Goal: Task Accomplishment & Management: Use online tool/utility

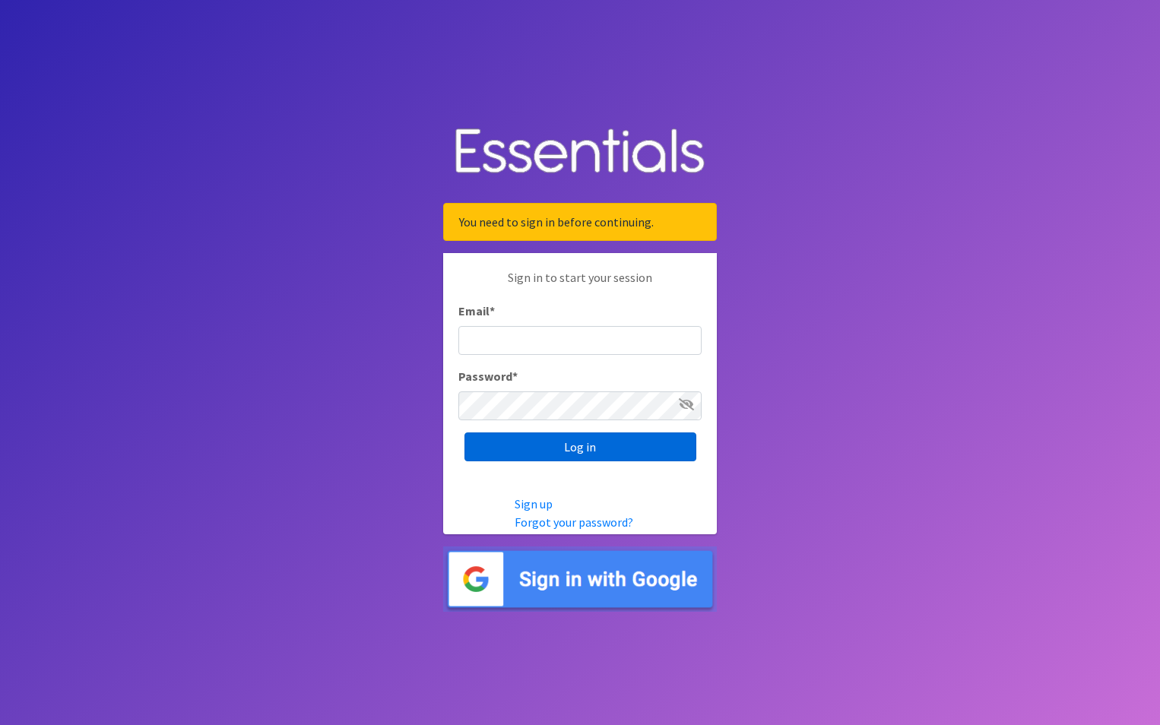
type input "maury.parrish@gmail.com"
click at [530, 455] on input "Log in" at bounding box center [581, 447] width 232 height 29
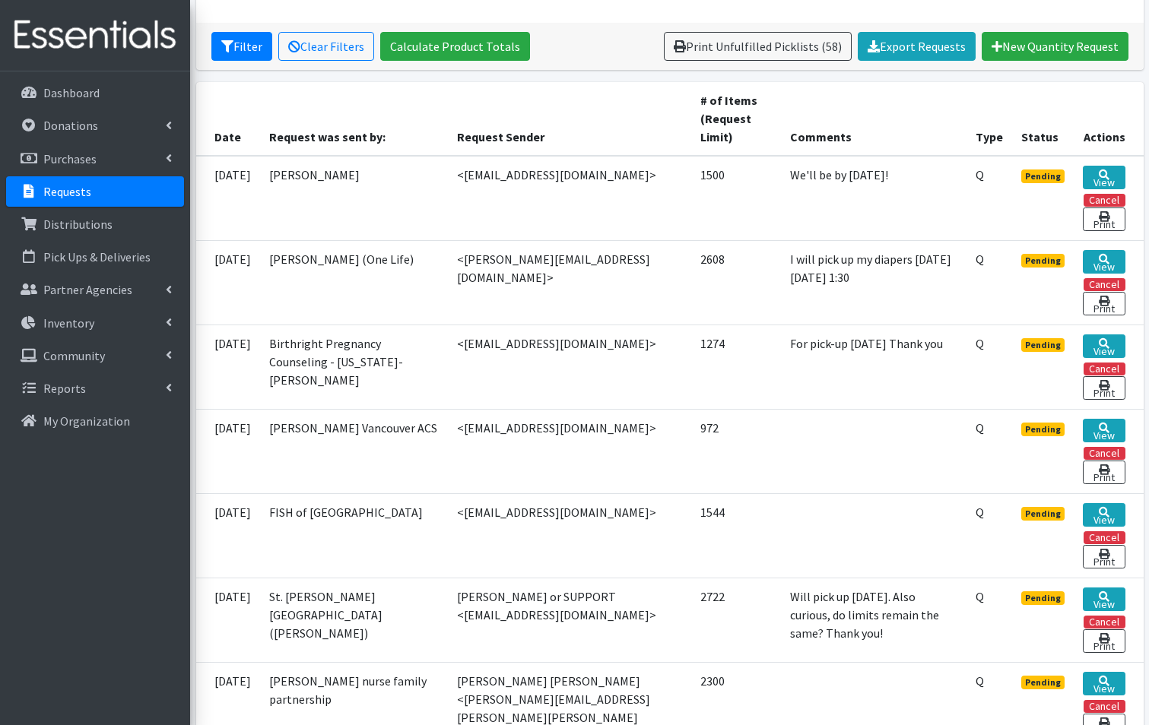
scroll to position [304, 0]
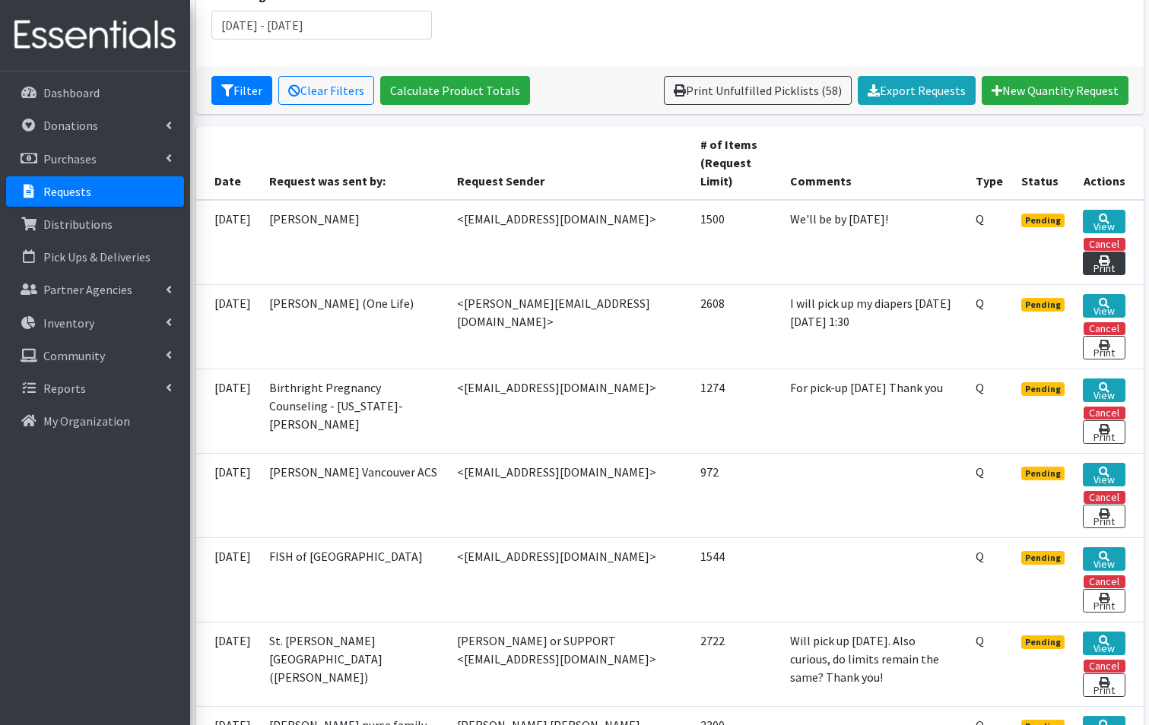
click at [1110, 252] on link "Print" at bounding box center [1104, 264] width 42 height 24
click at [1115, 210] on link "View" at bounding box center [1104, 222] width 42 height 24
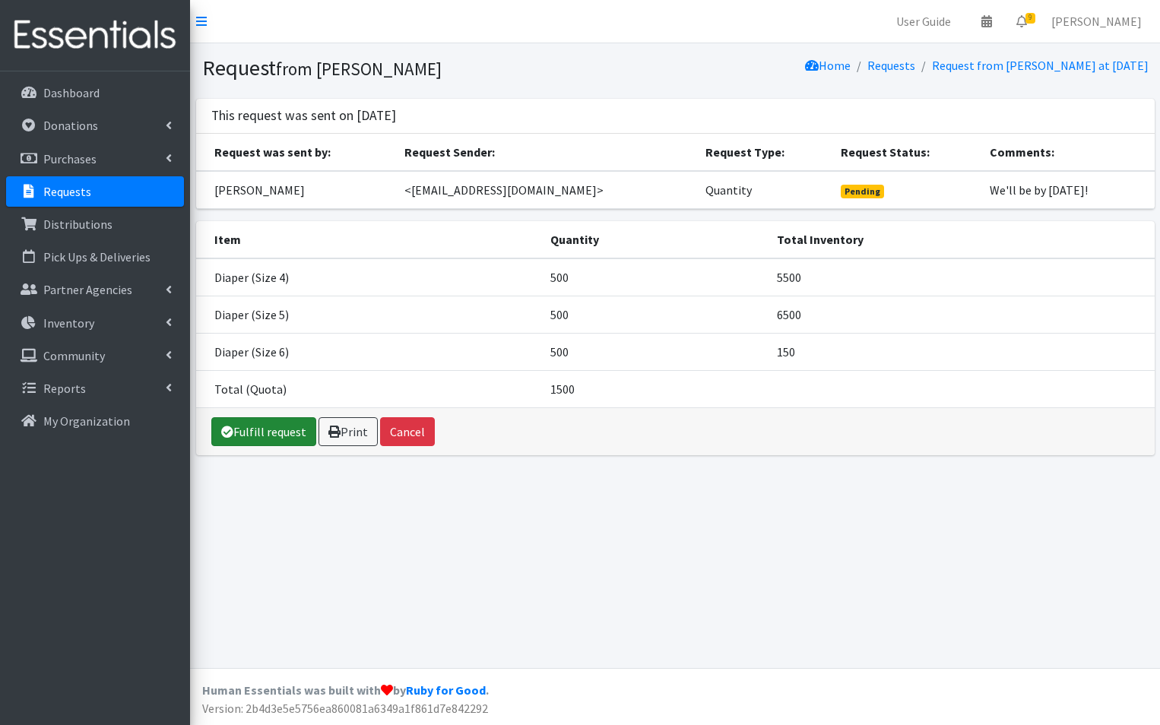
click at [259, 433] on link "Fulfill request" at bounding box center [263, 431] width 105 height 29
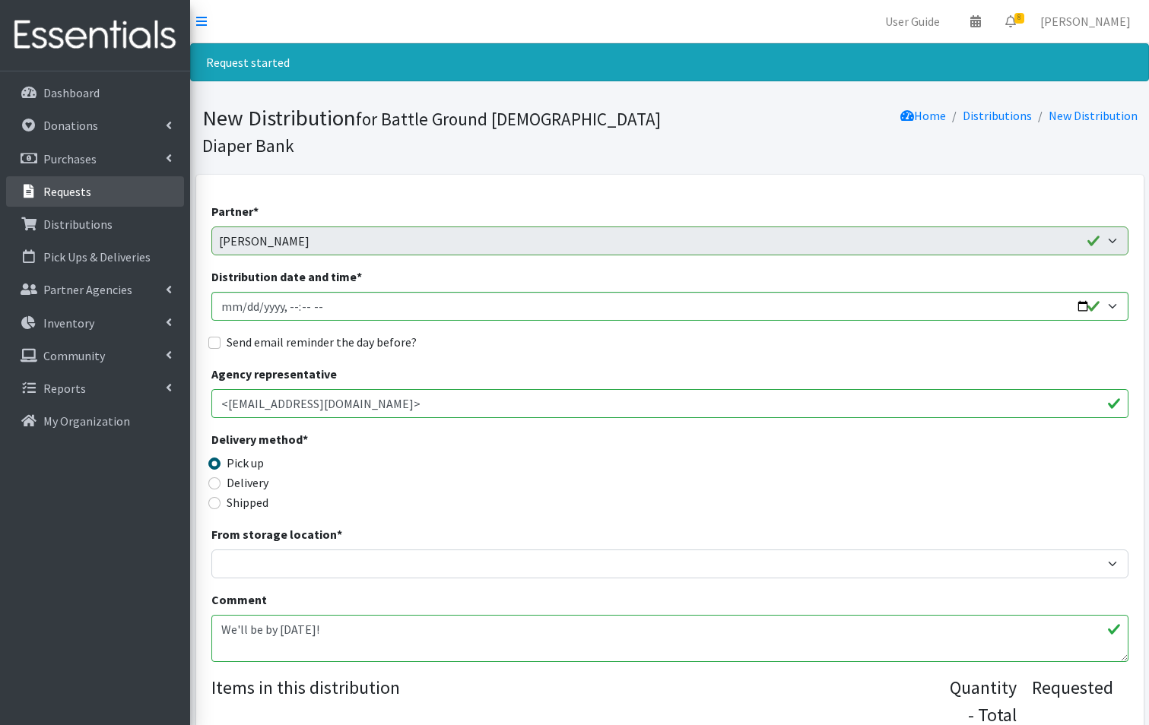
click at [108, 192] on link "Requests" at bounding box center [95, 191] width 178 height 30
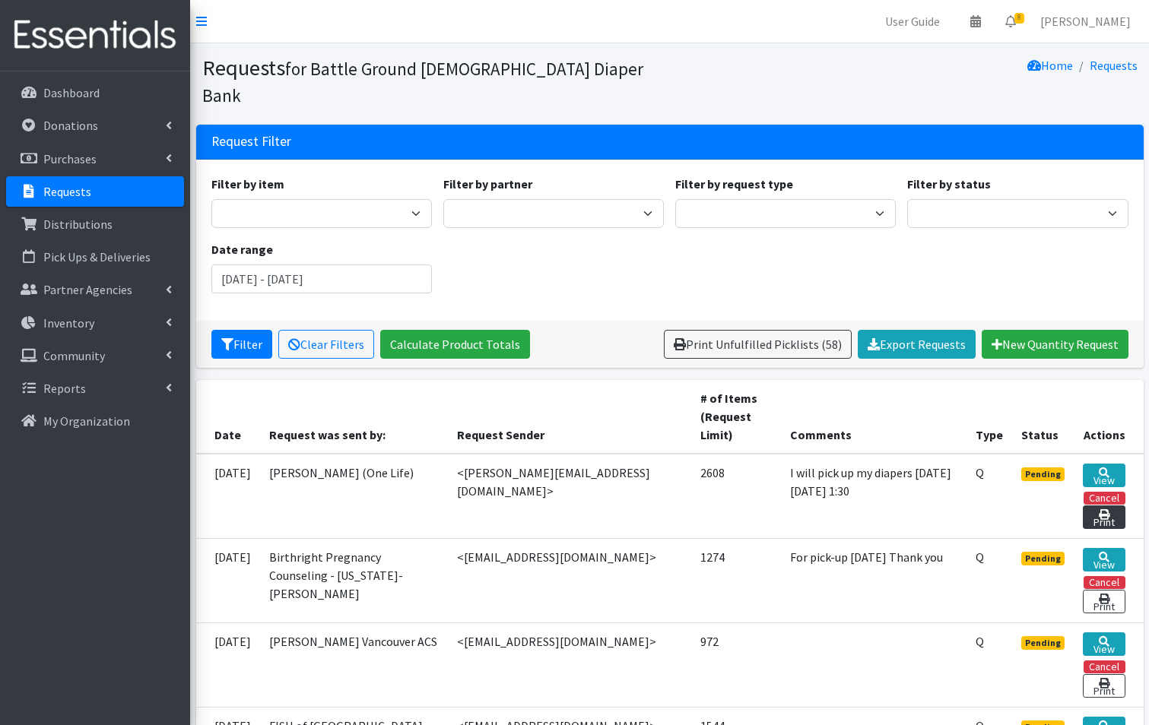
click at [1106, 506] on link "Print" at bounding box center [1104, 518] width 42 height 24
click at [1114, 464] on link "View" at bounding box center [1104, 476] width 42 height 24
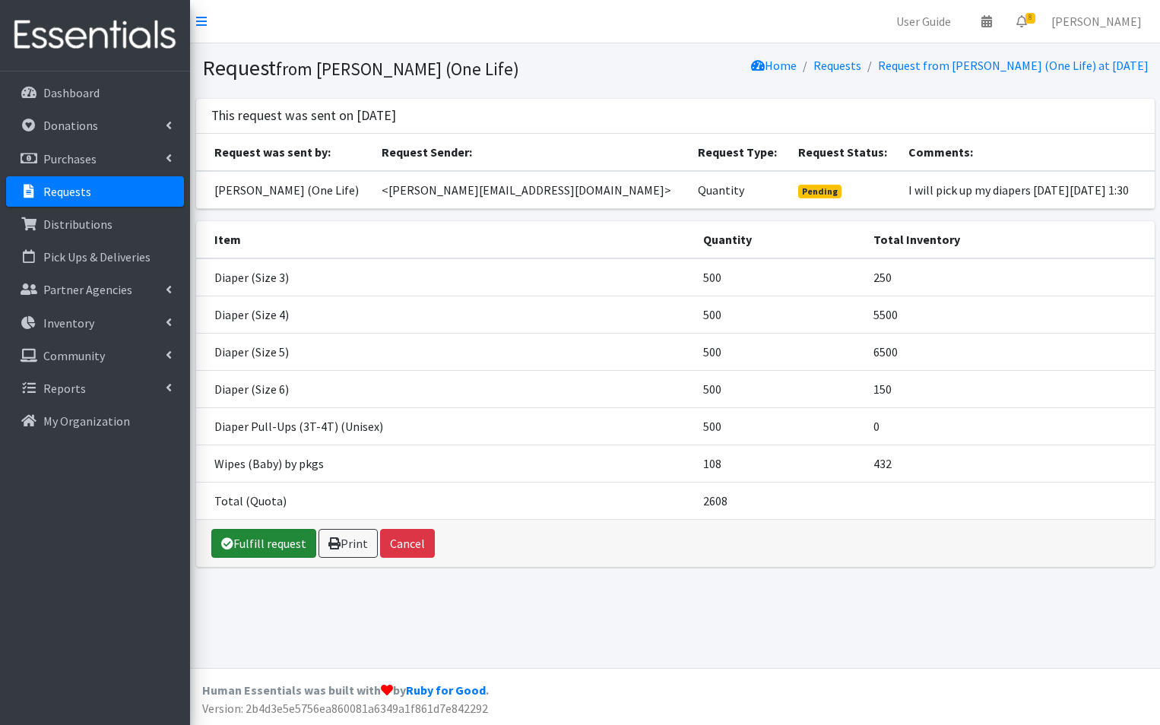
click at [262, 551] on link "Fulfill request" at bounding box center [263, 543] width 105 height 29
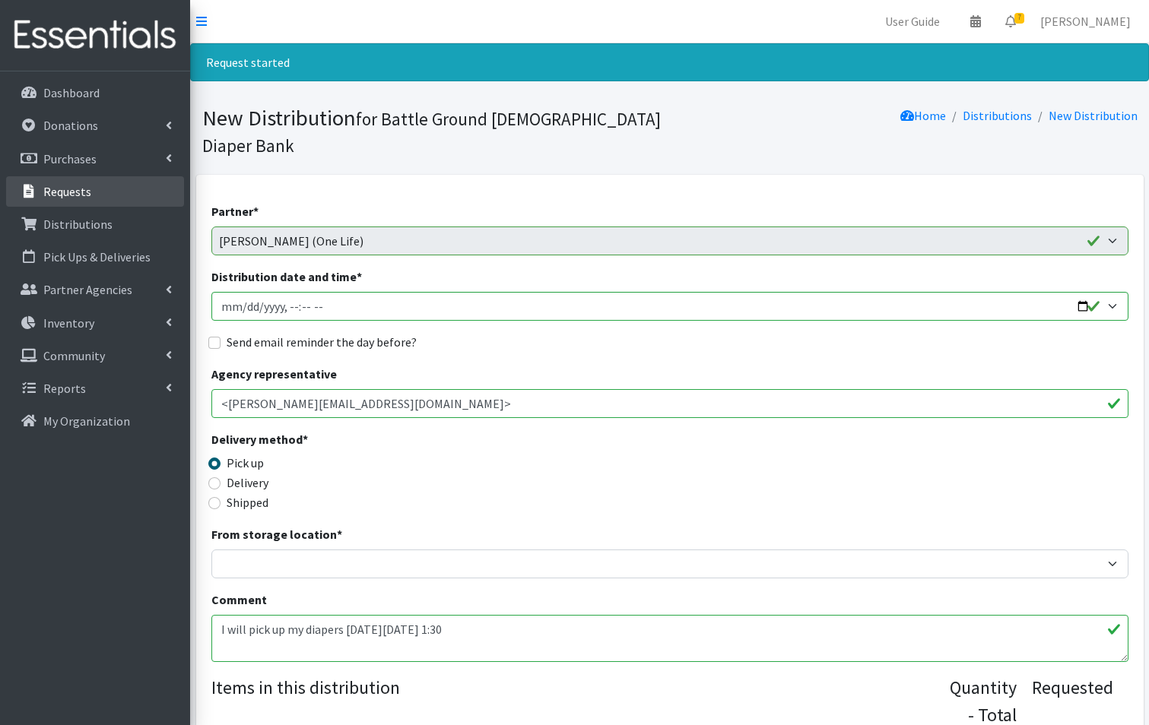
click at [68, 192] on p "Requests" at bounding box center [67, 191] width 48 height 15
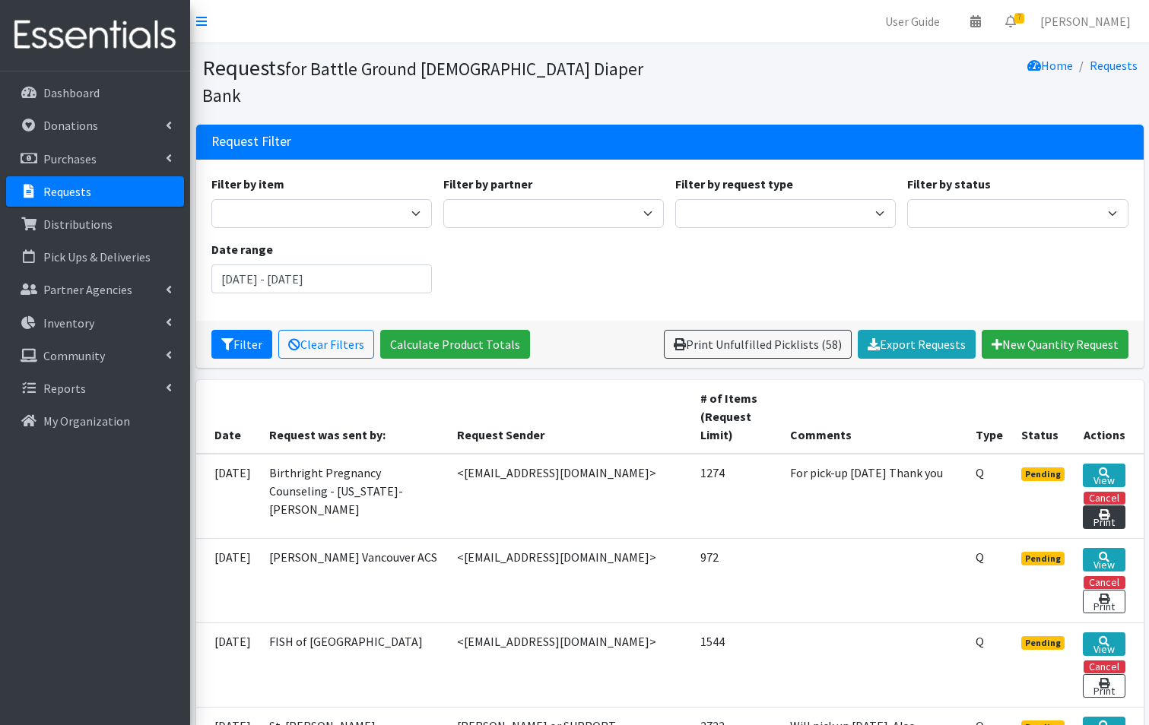
click at [1096, 506] on link "Print" at bounding box center [1104, 518] width 42 height 24
click at [1102, 464] on link "View" at bounding box center [1104, 476] width 42 height 24
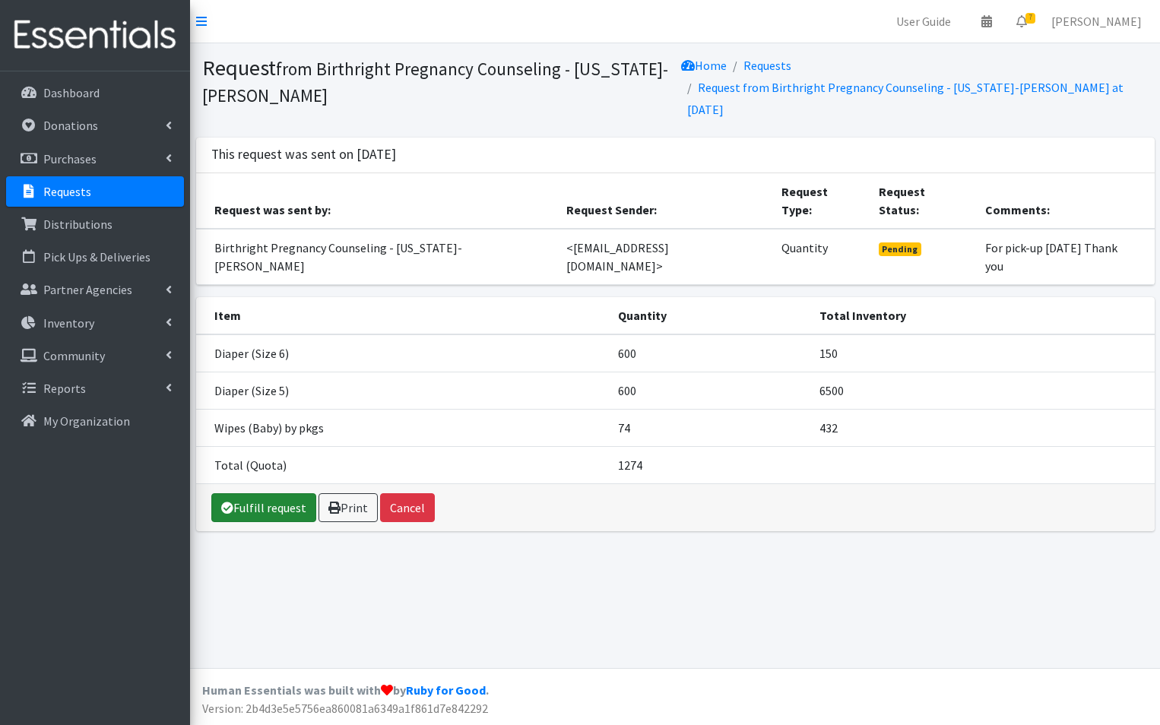
click at [265, 507] on link "Fulfill request" at bounding box center [263, 507] width 105 height 29
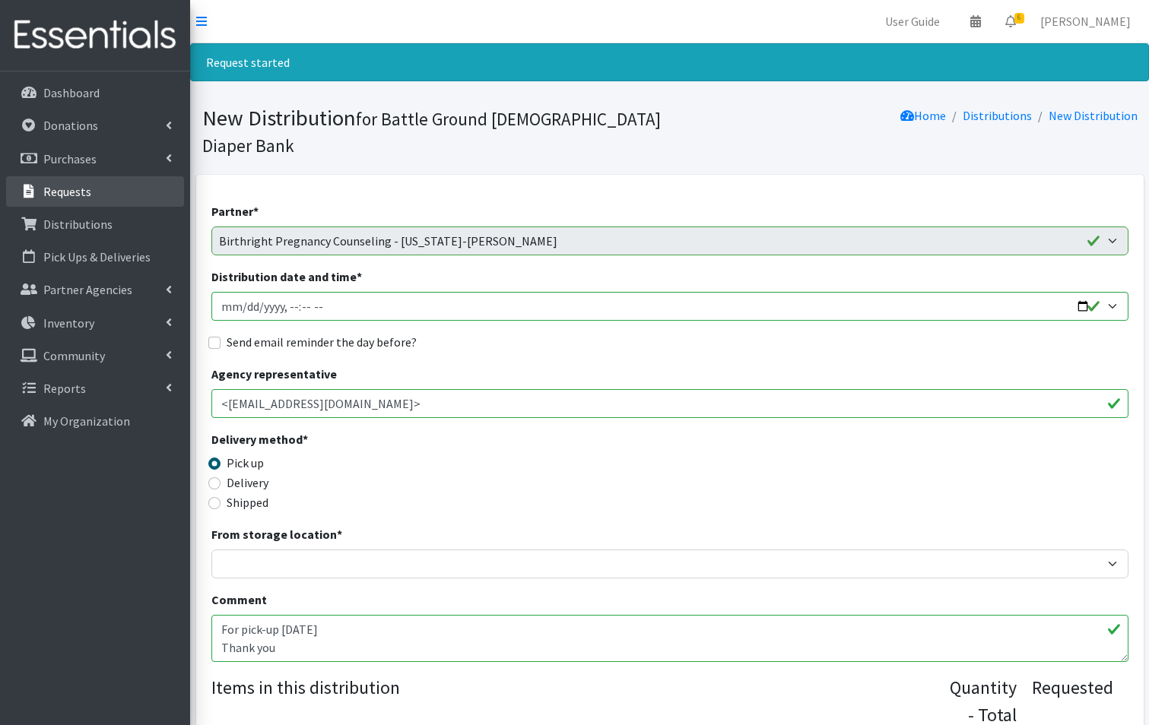
click at [94, 193] on link "Requests" at bounding box center [95, 191] width 178 height 30
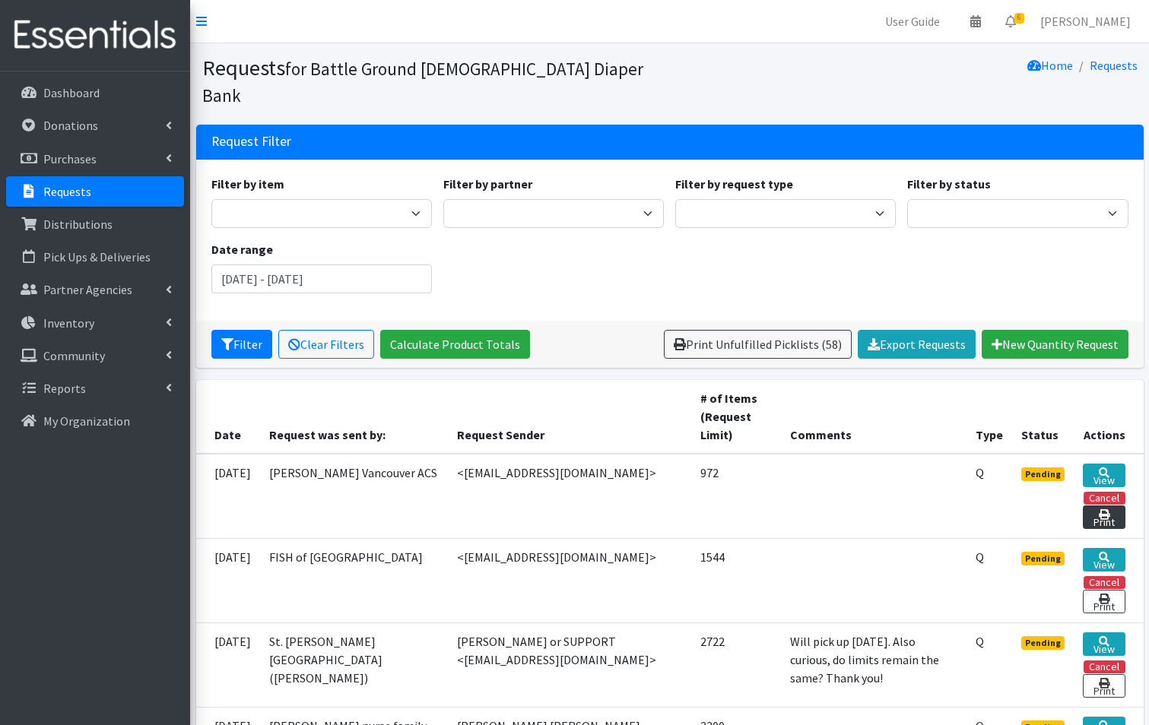
click at [1106, 509] on icon at bounding box center [1104, 514] width 11 height 11
click at [1103, 464] on link "View" at bounding box center [1104, 476] width 42 height 24
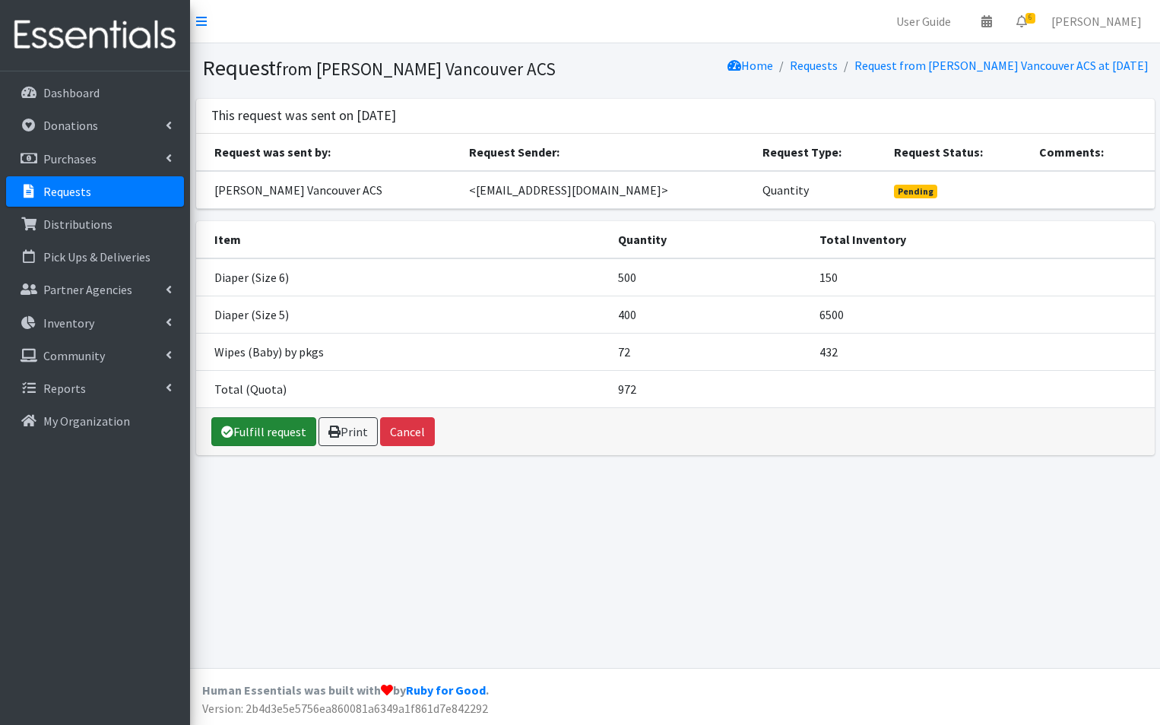
click at [255, 424] on link "Fulfill request" at bounding box center [263, 431] width 105 height 29
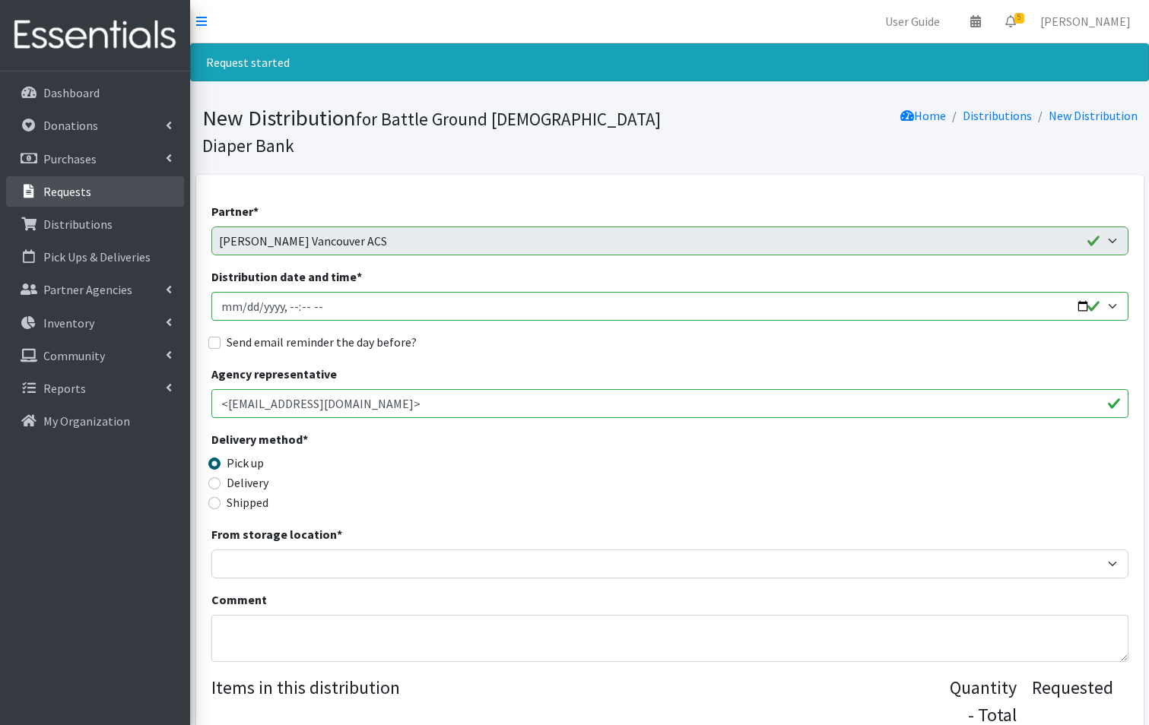
click at [79, 191] on p "Requests" at bounding box center [67, 191] width 48 height 15
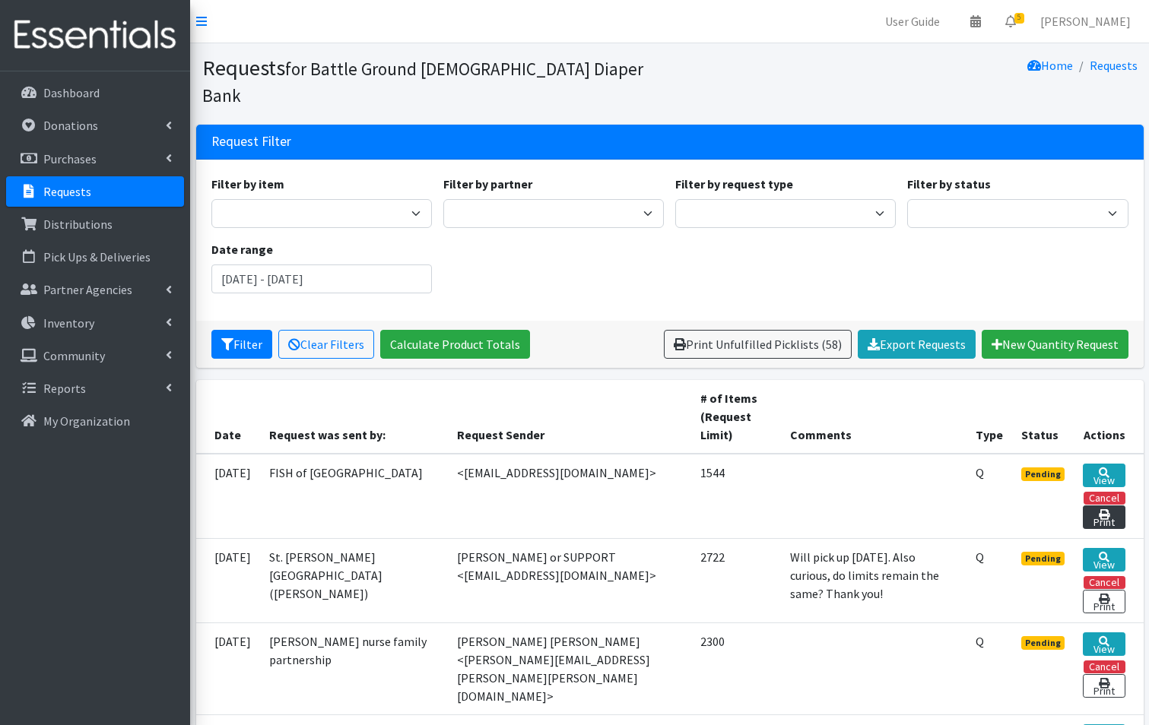
click at [1107, 506] on link "Print" at bounding box center [1104, 518] width 42 height 24
click at [1099, 468] on icon at bounding box center [1104, 473] width 11 height 11
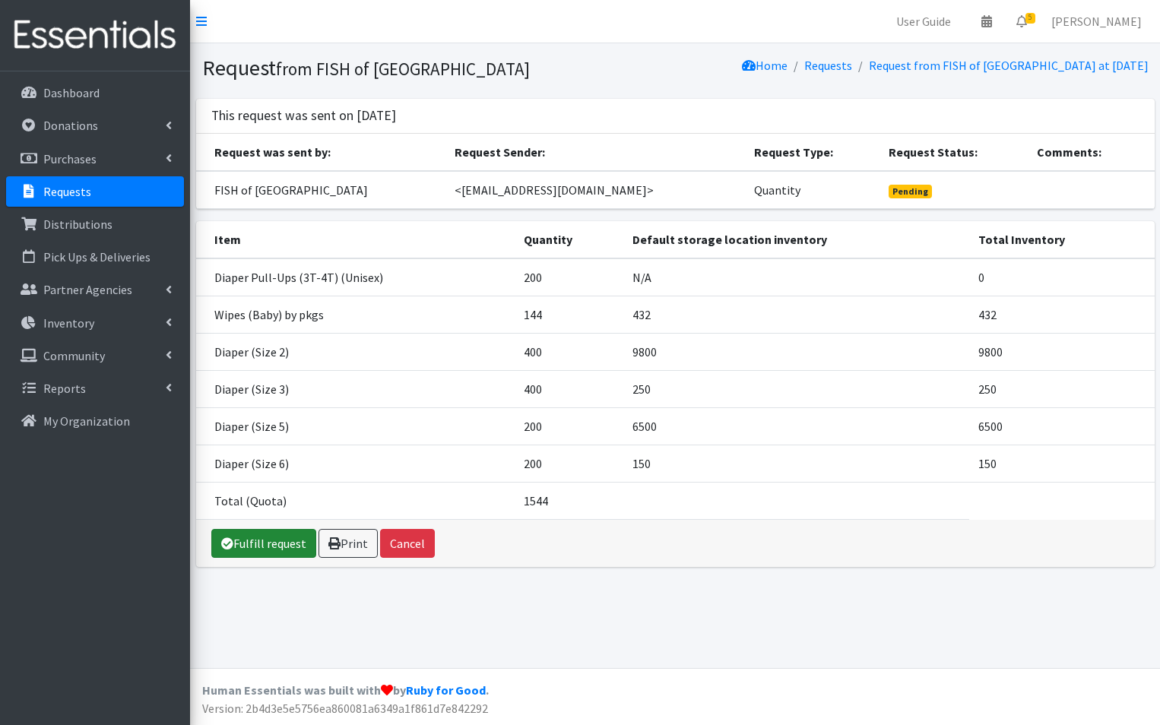
click at [262, 544] on link "Fulfill request" at bounding box center [263, 543] width 105 height 29
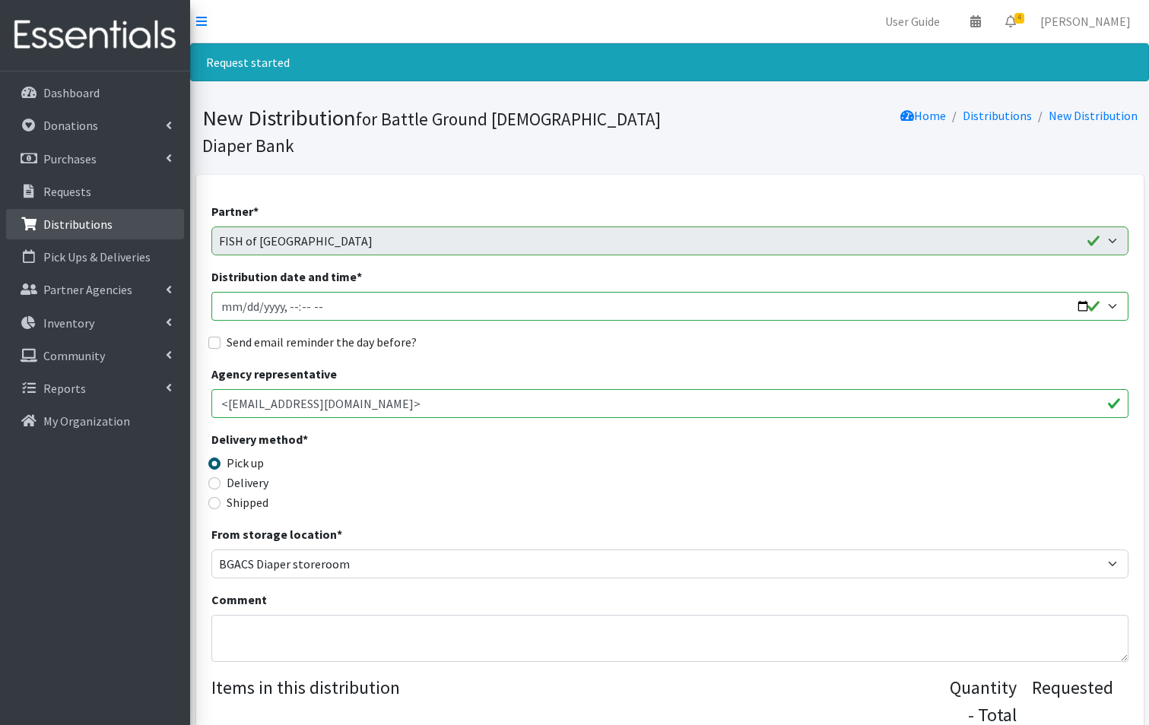
click at [81, 223] on p "Distributions" at bounding box center [77, 224] width 69 height 15
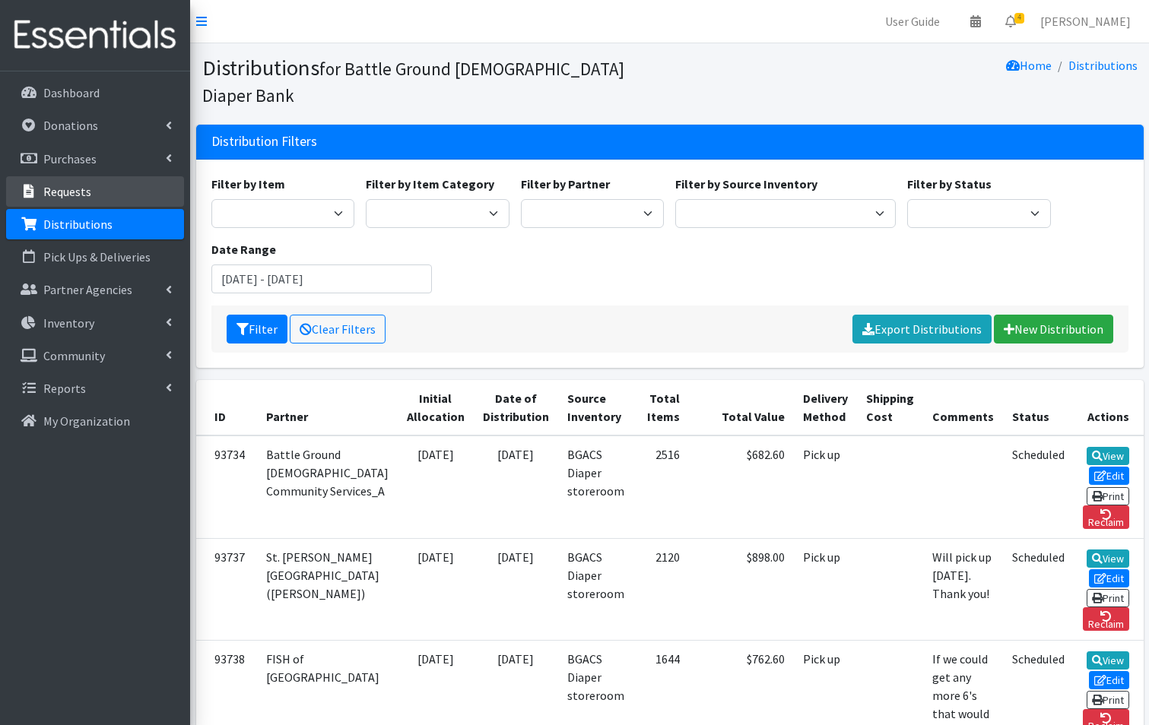
click at [50, 187] on p "Requests" at bounding box center [67, 191] width 48 height 15
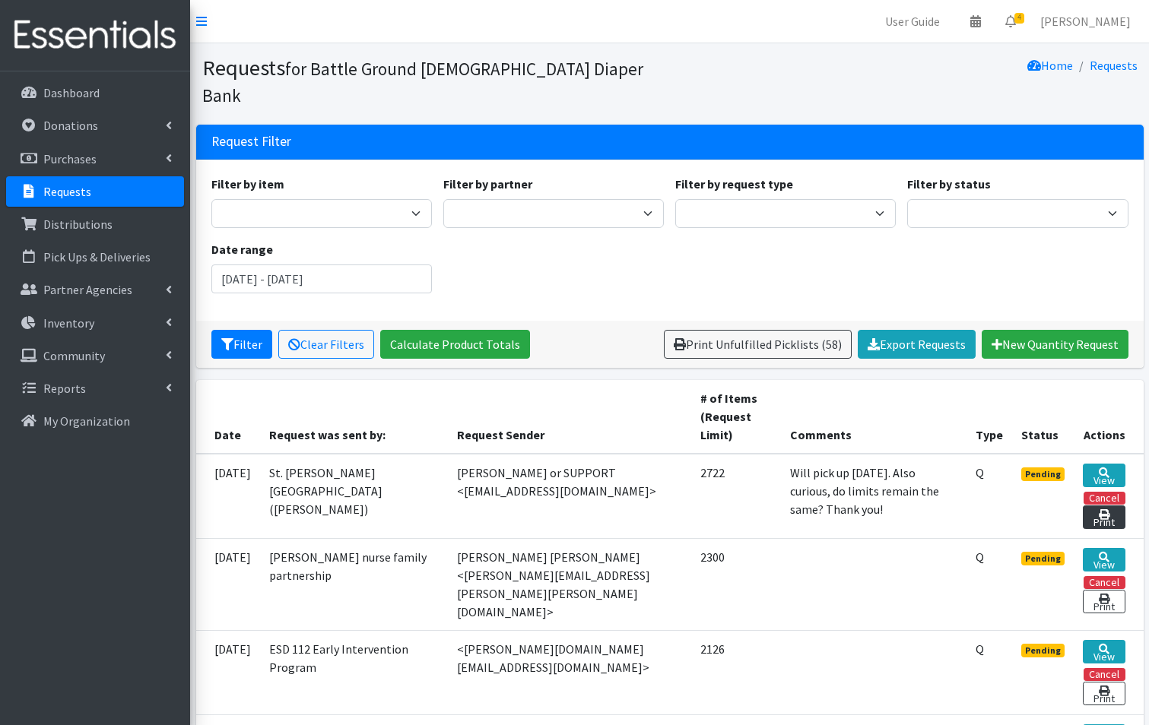
click at [1096, 506] on link "Print" at bounding box center [1104, 518] width 42 height 24
drag, startPoint x: 1103, startPoint y: 449, endPoint x: 1083, endPoint y: 467, distance: 27.5
click at [1102, 464] on link "View" at bounding box center [1104, 476] width 42 height 24
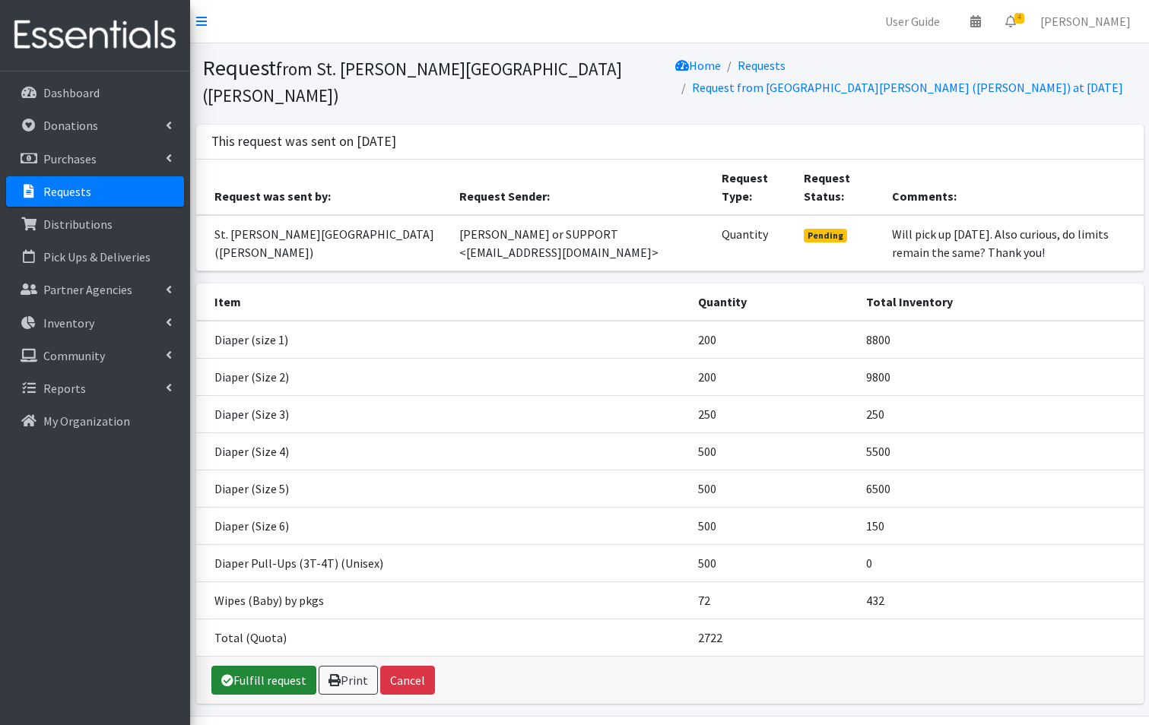
click at [264, 681] on link "Fulfill request" at bounding box center [263, 680] width 105 height 29
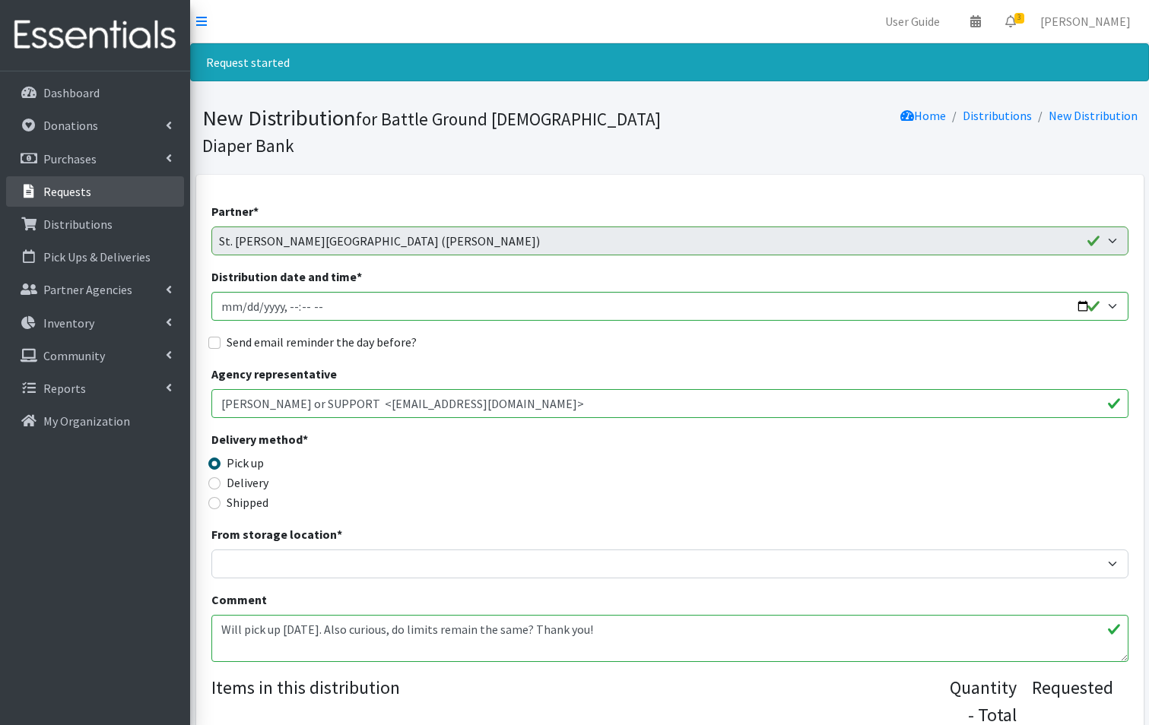
click at [59, 188] on p "Requests" at bounding box center [67, 191] width 48 height 15
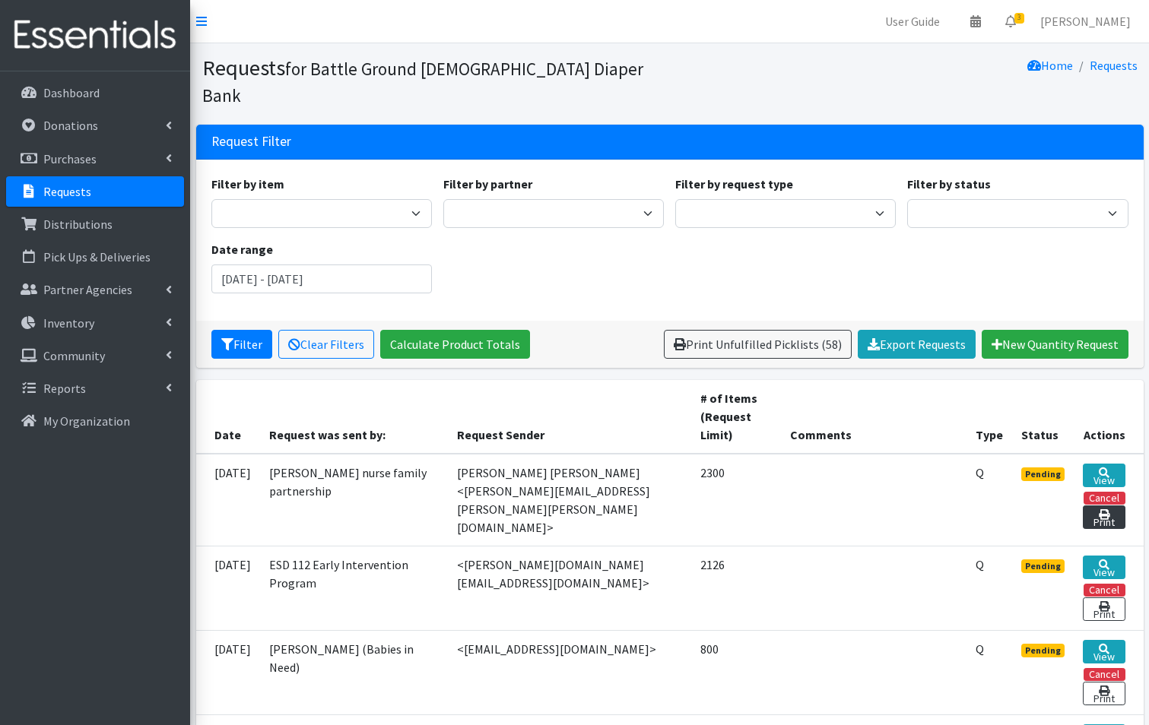
click at [1115, 506] on link "Print" at bounding box center [1104, 518] width 42 height 24
click at [1099, 468] on icon at bounding box center [1104, 473] width 11 height 11
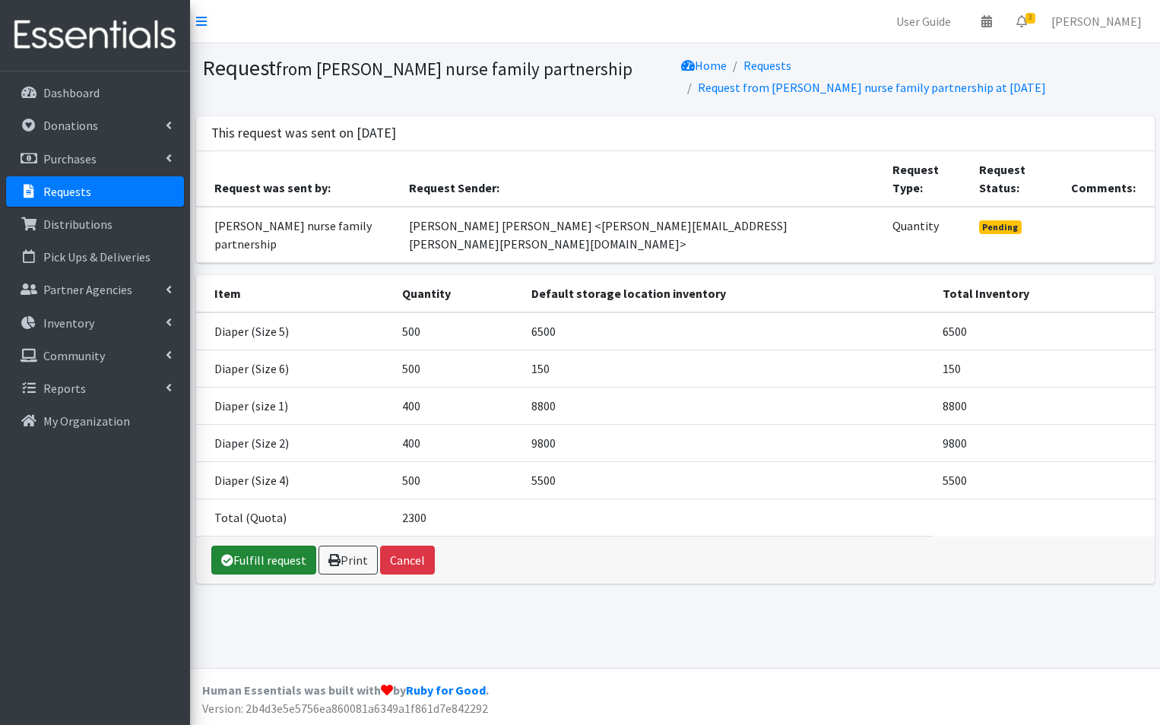
click at [266, 546] on link "Fulfill request" at bounding box center [263, 560] width 105 height 29
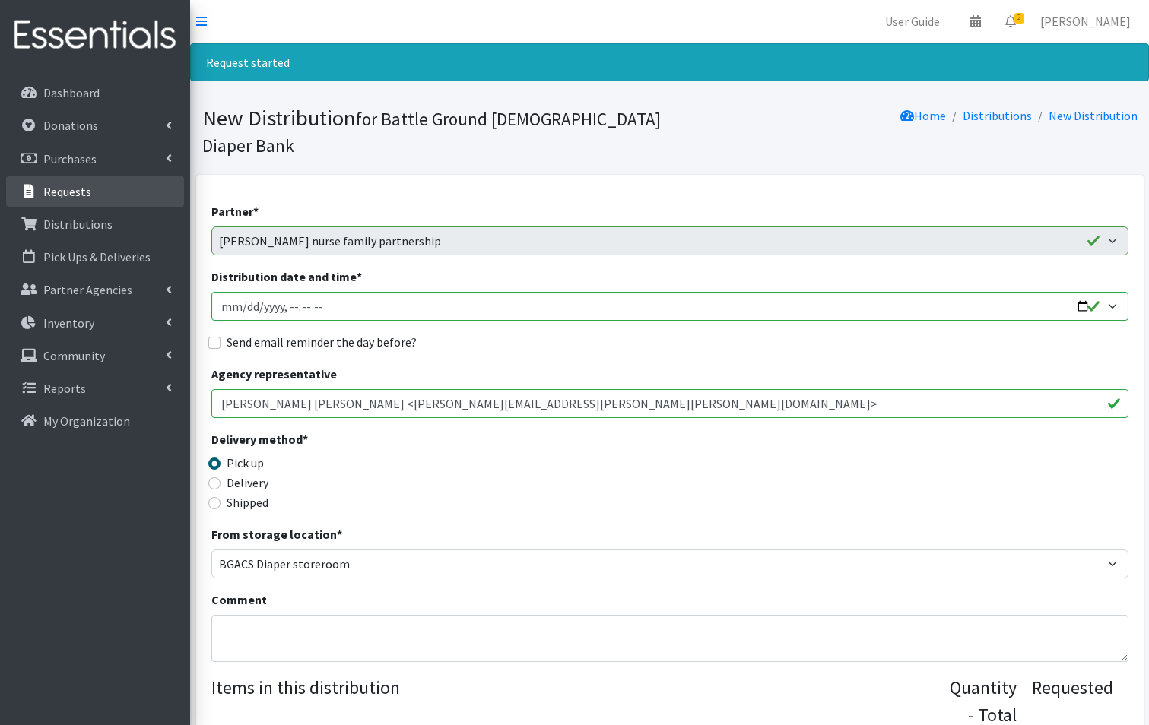
click at [81, 198] on p "Requests" at bounding box center [67, 191] width 48 height 15
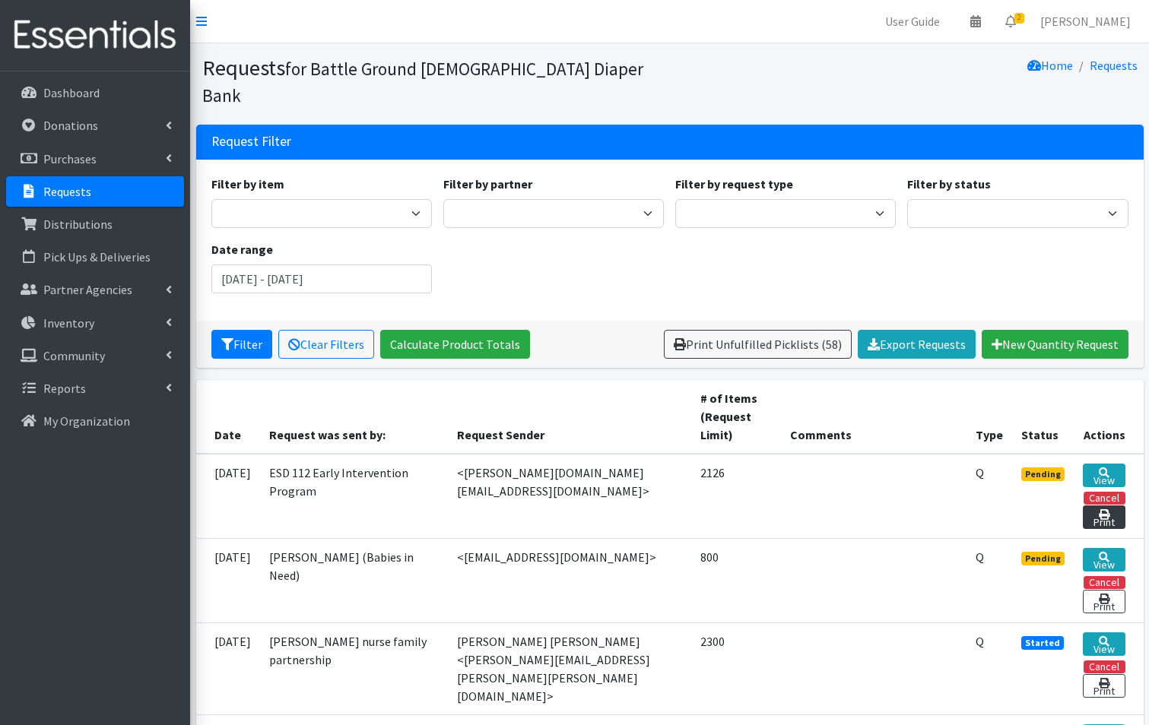
click at [1110, 506] on link "Print" at bounding box center [1104, 518] width 42 height 24
click at [1102, 468] on icon at bounding box center [1104, 473] width 11 height 11
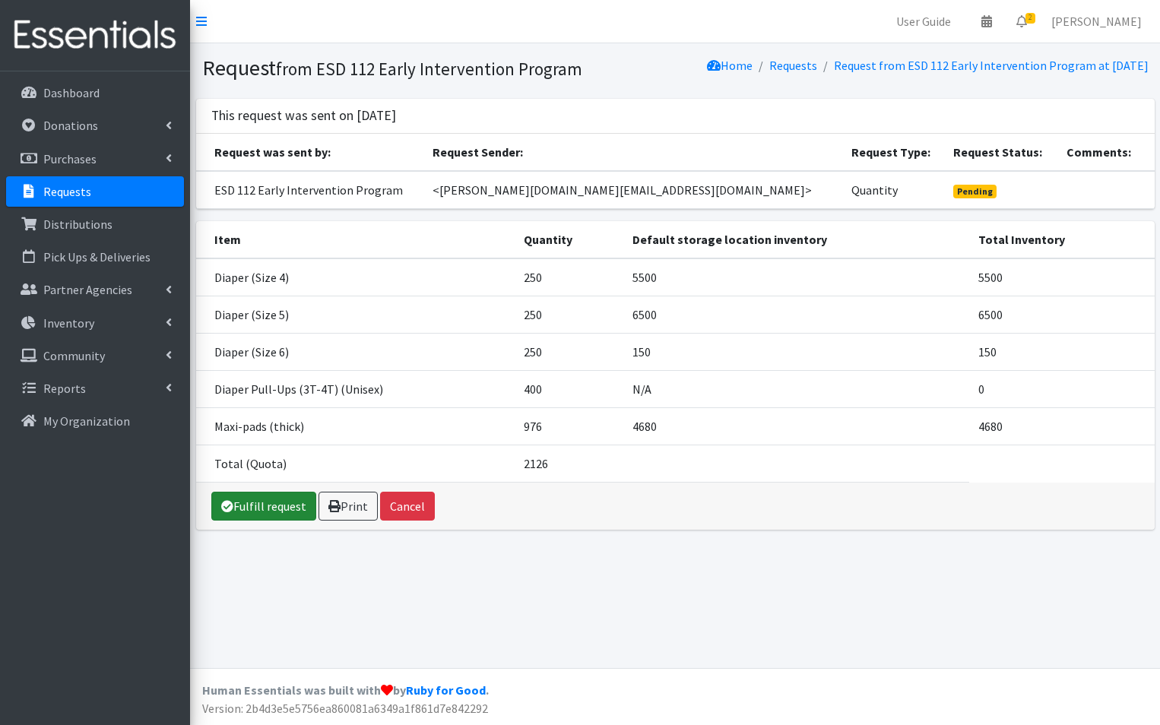
click at [243, 521] on link "Fulfill request" at bounding box center [263, 506] width 105 height 29
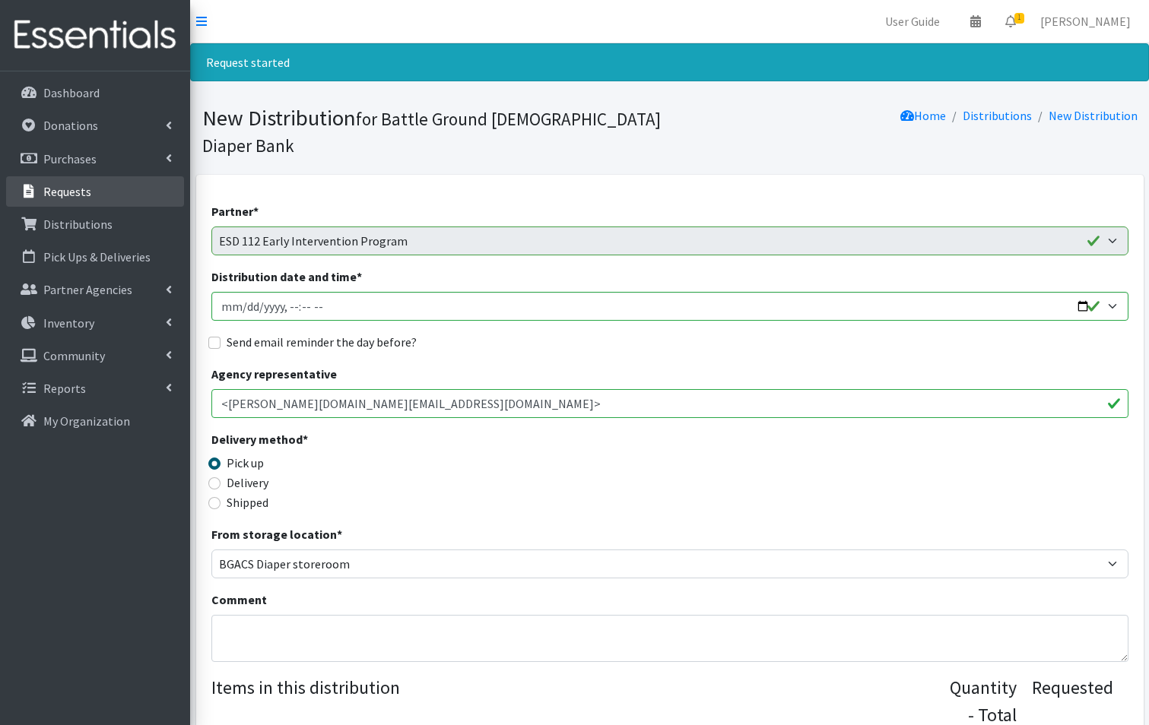
click at [47, 187] on p "Requests" at bounding box center [67, 191] width 48 height 15
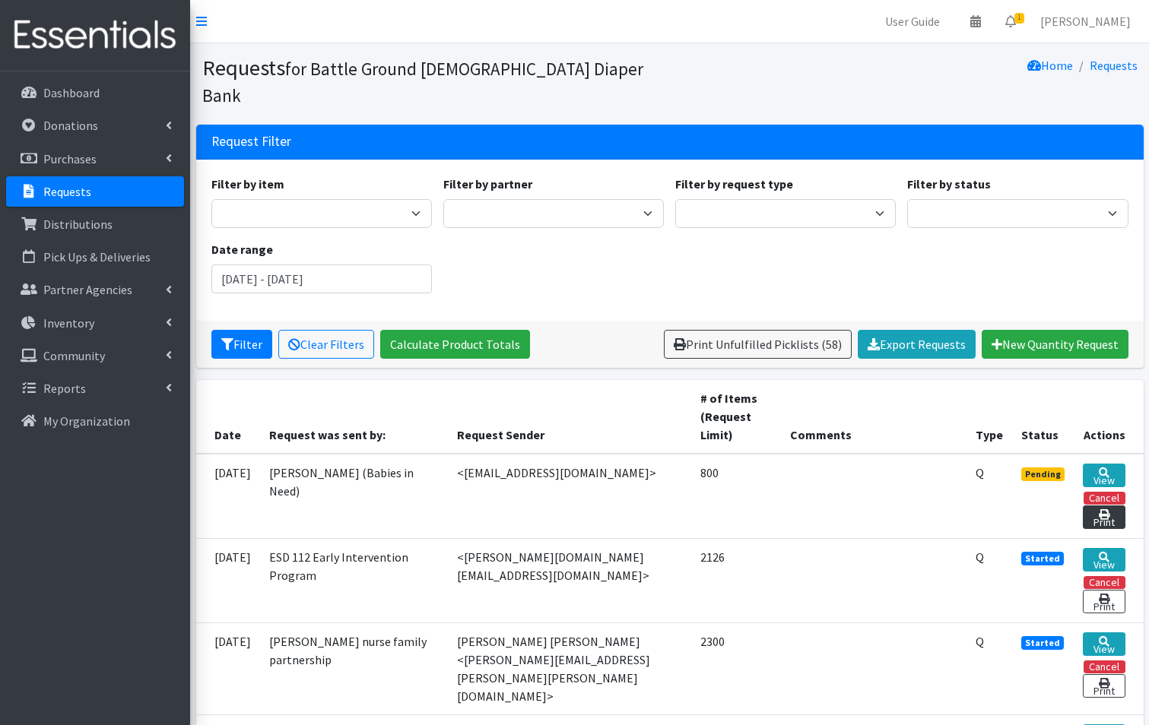
click at [1103, 506] on link "Print" at bounding box center [1104, 518] width 42 height 24
click at [1104, 464] on link "View" at bounding box center [1104, 476] width 42 height 24
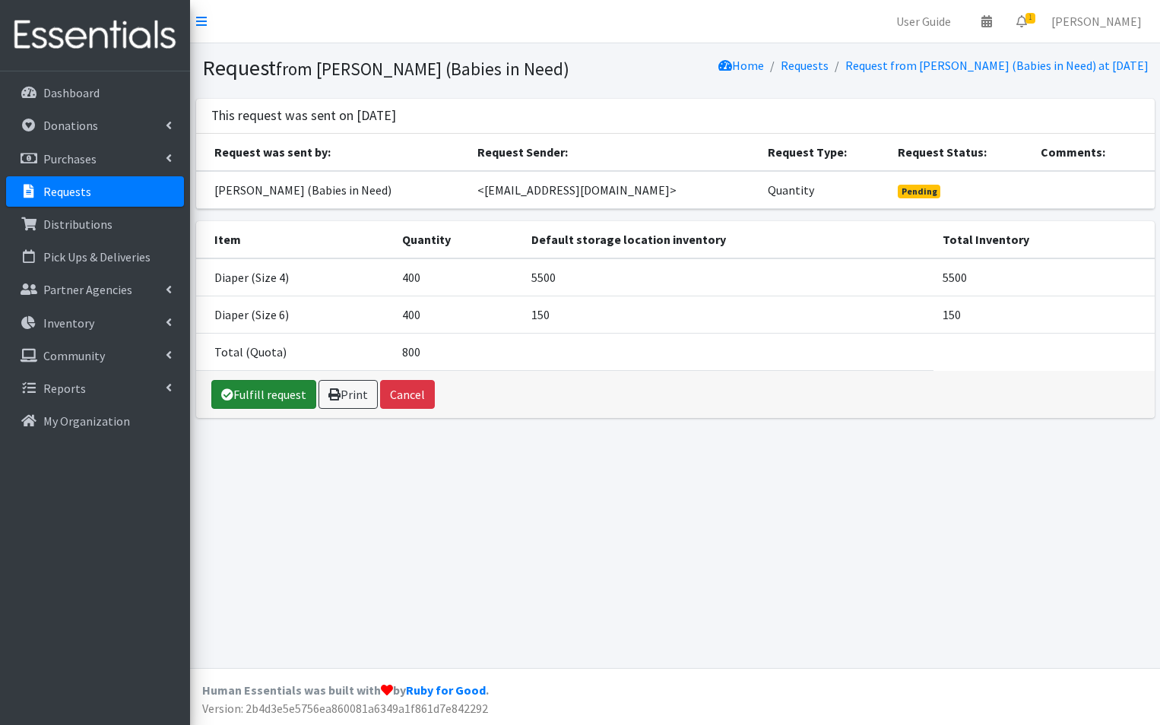
click at [266, 393] on link "Fulfill request" at bounding box center [263, 394] width 105 height 29
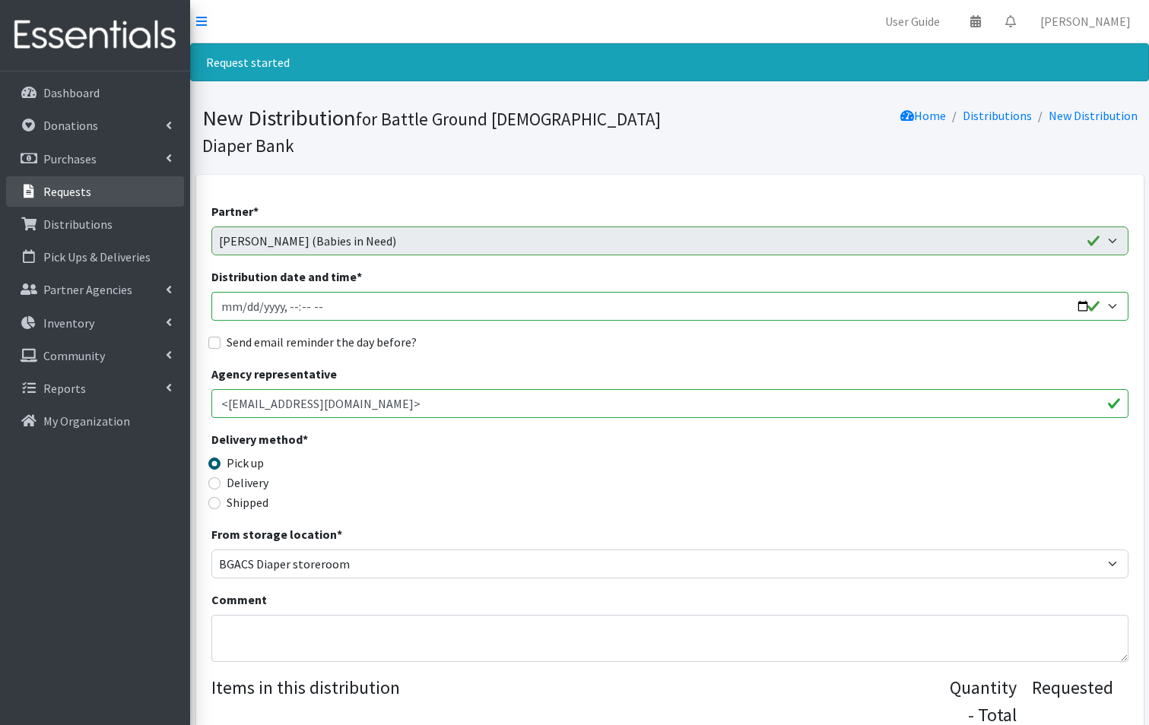
click at [77, 189] on p "Requests" at bounding box center [67, 191] width 48 height 15
